Goal: Use online tool/utility: Utilize a website feature to perform a specific function

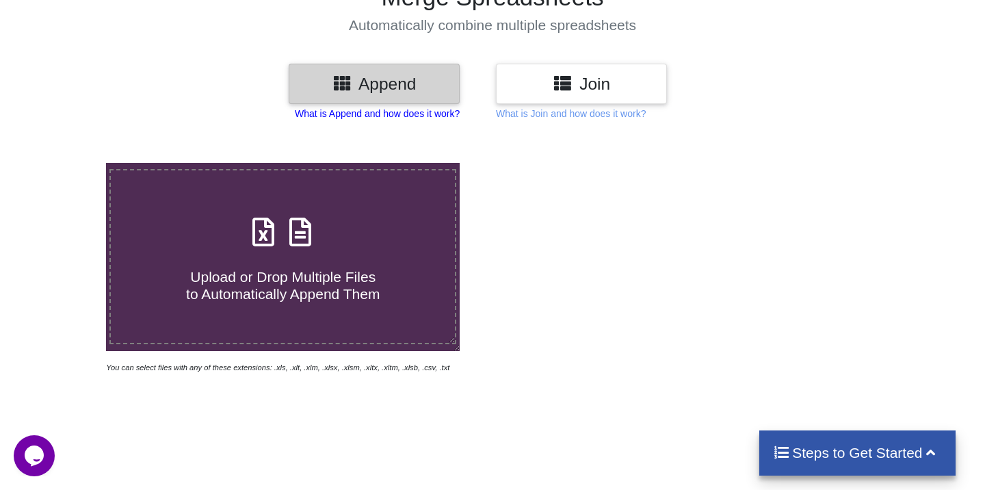
click at [406, 115] on p "What is Append and how does it work?" at bounding box center [377, 114] width 165 height 14
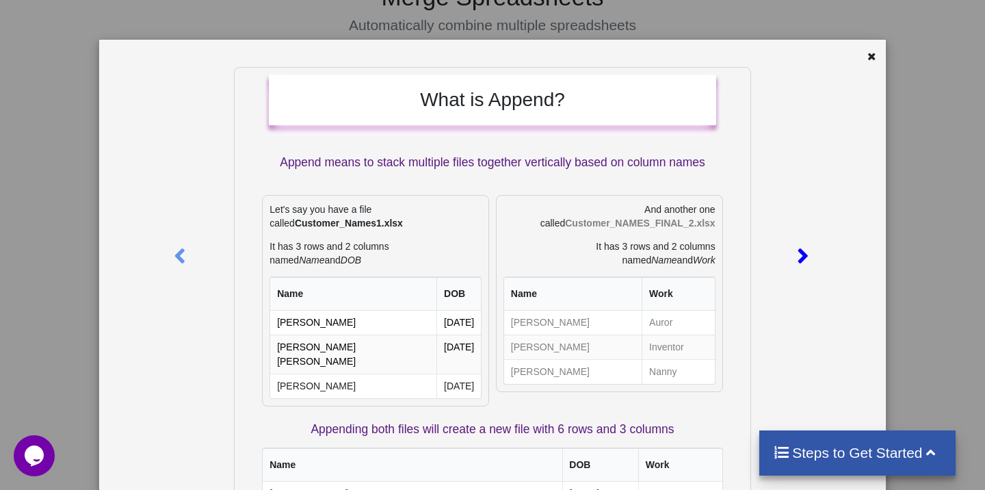
click at [802, 254] on icon at bounding box center [802, 250] width 28 height 24
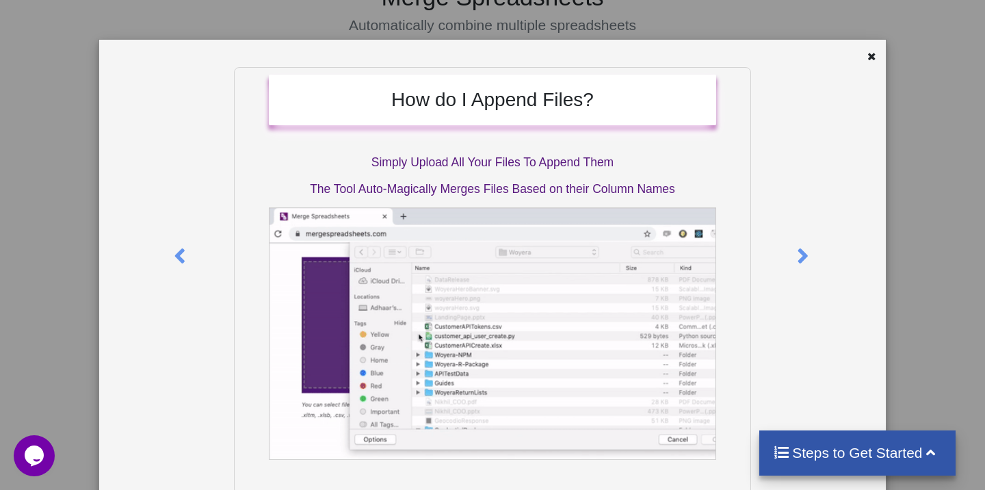
click at [866, 46] on div "How do I Append Files? Simply Upload All Your Files To Append Them The Tool Aut…" at bounding box center [492, 298] width 786 height 516
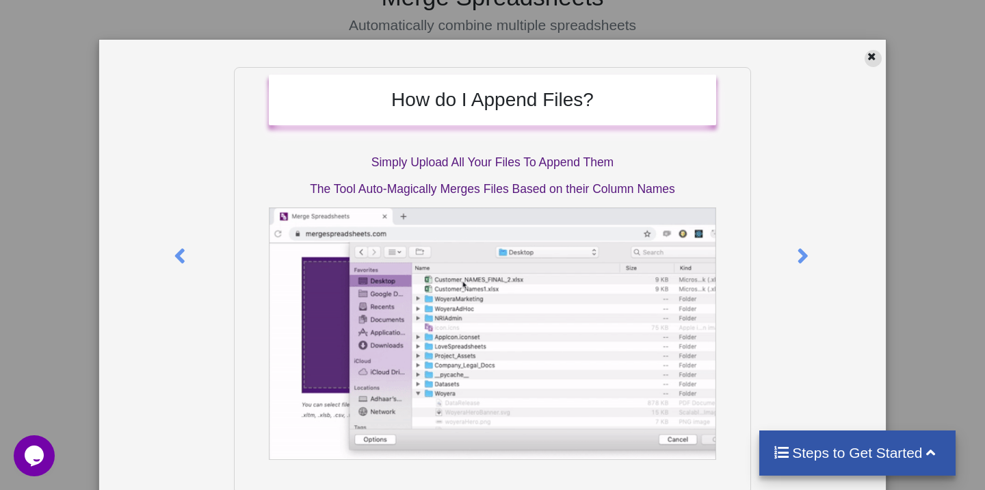
click at [866, 59] on icon at bounding box center [872, 55] width 12 height 10
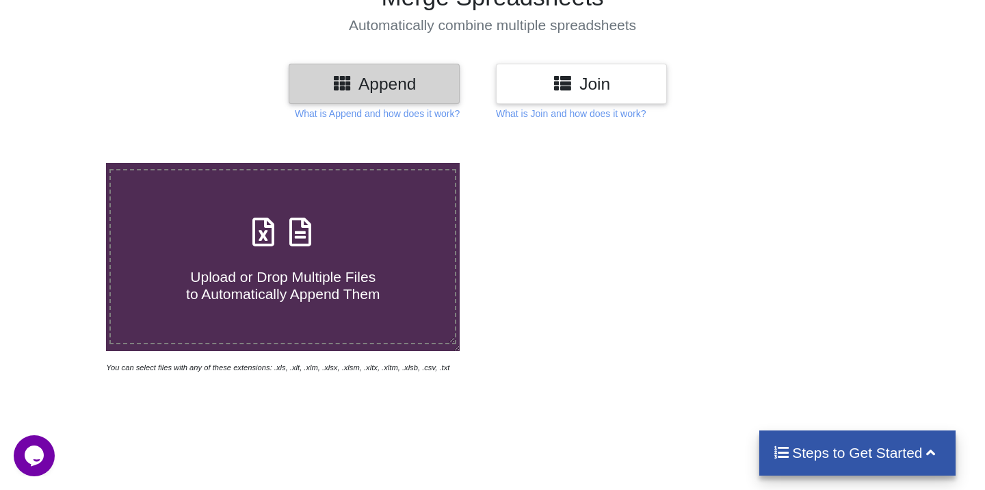
click at [598, 84] on h3 "Join" at bounding box center [581, 84] width 150 height 20
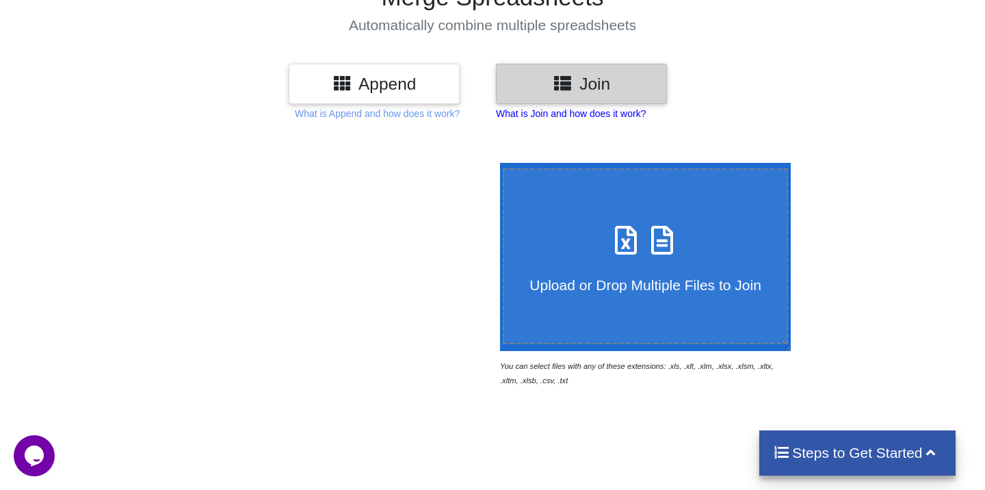
click at [578, 116] on p "What is Join and how does it work?" at bounding box center [571, 114] width 150 height 14
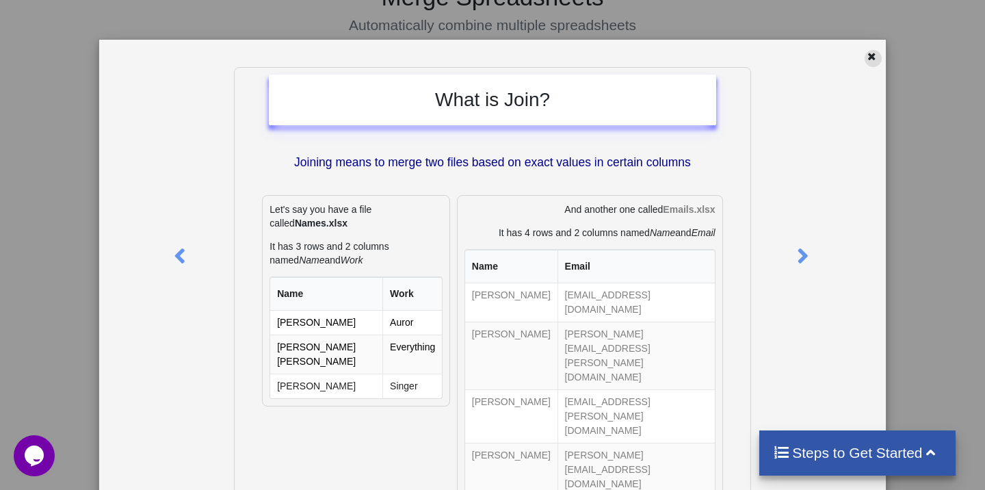
click at [866, 57] on icon at bounding box center [872, 55] width 12 height 10
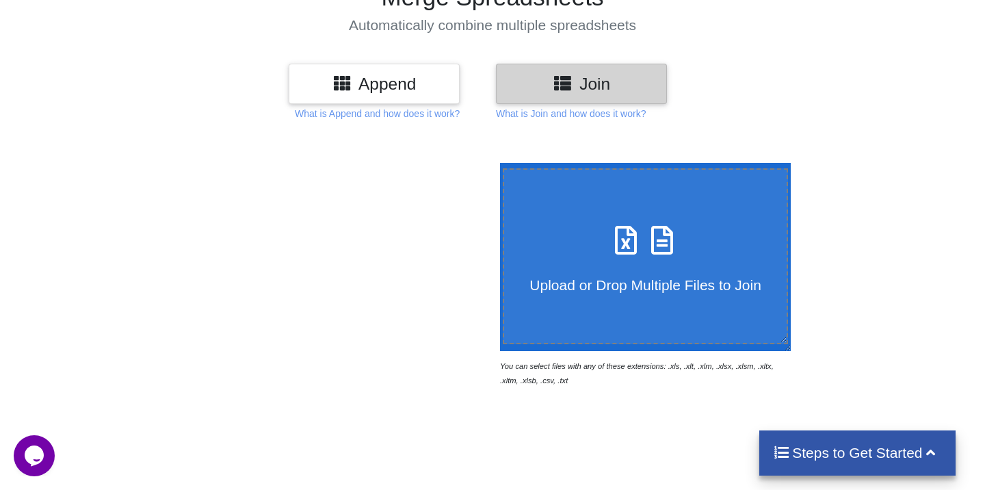
click at [428, 84] on h3 "Append" at bounding box center [374, 84] width 150 height 20
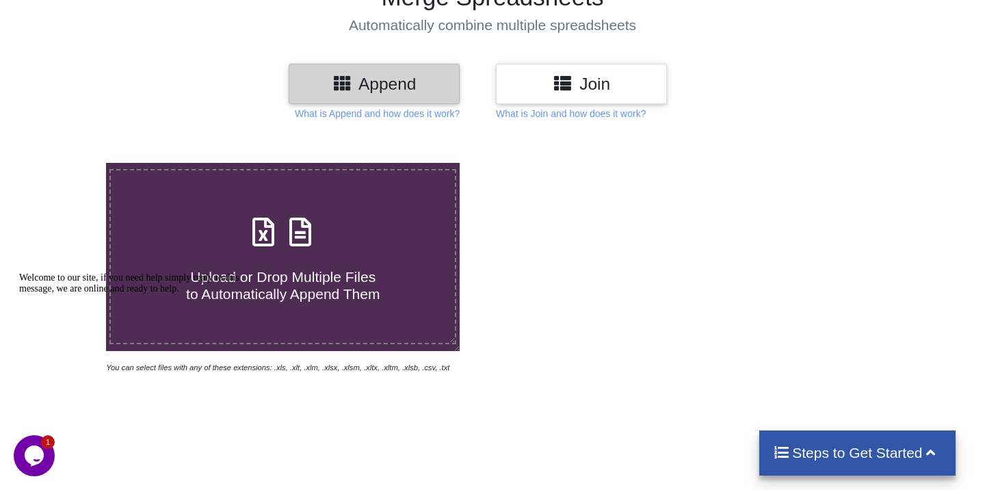
click at [302, 239] on icon at bounding box center [300, 225] width 34 height 29
click at [67, 163] on input "Upload or Drop Multiple Files to Automatically Append Them" at bounding box center [67, 163] width 0 height 0
type input "C:\fakepath\10-05-2025_01_58-provider-6c256bf1.csv"
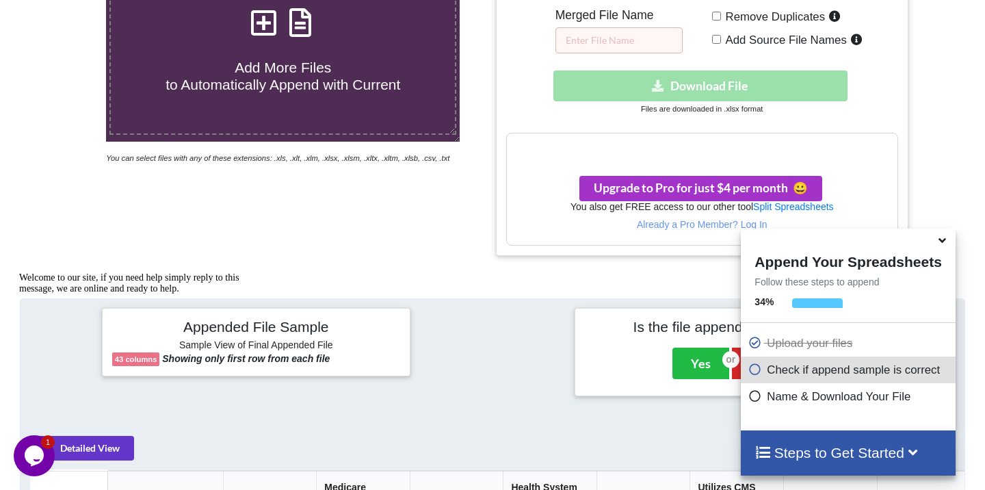
scroll to position [332, 0]
